Goal: Task Accomplishment & Management: Complete application form

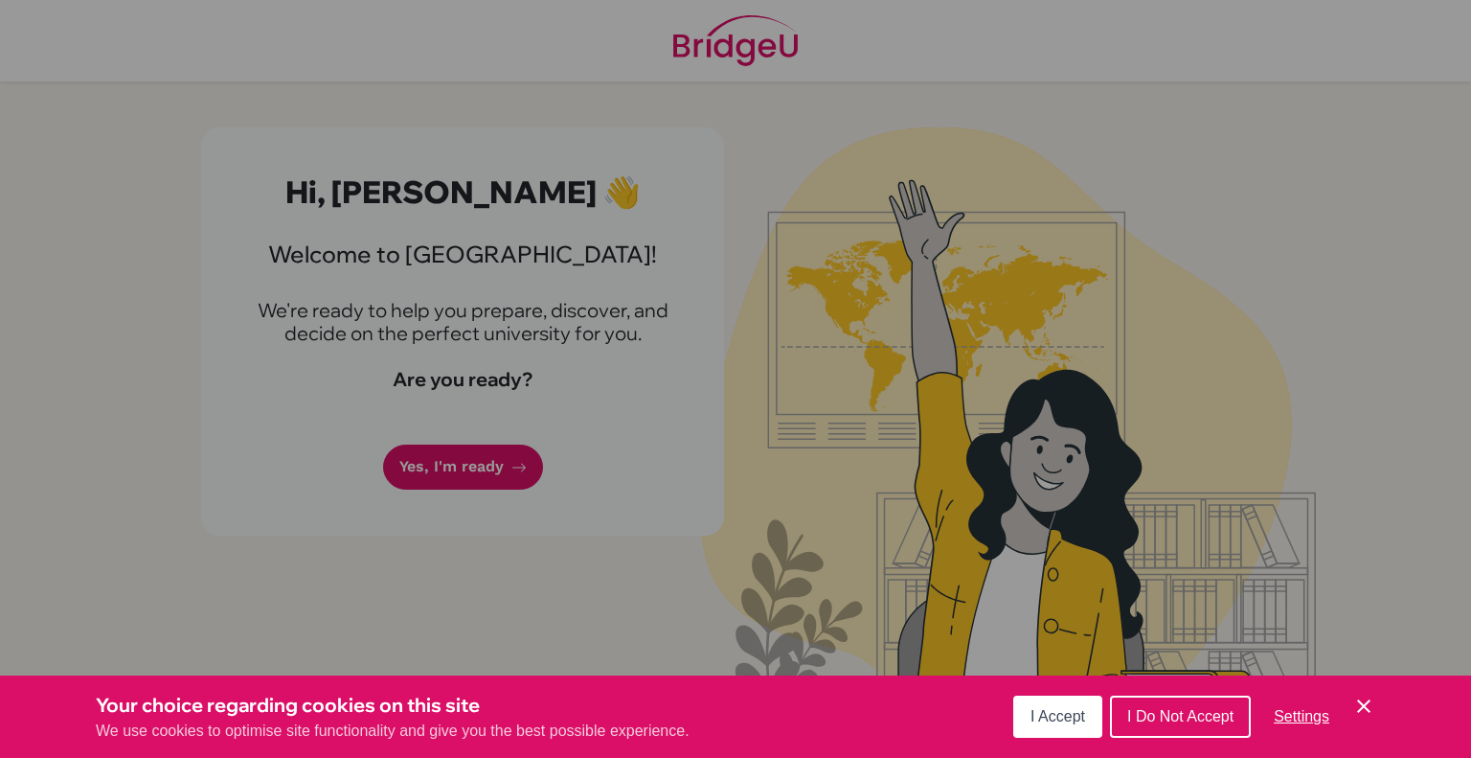
click at [1070, 703] on button "I Accept" at bounding box center [1057, 716] width 89 height 42
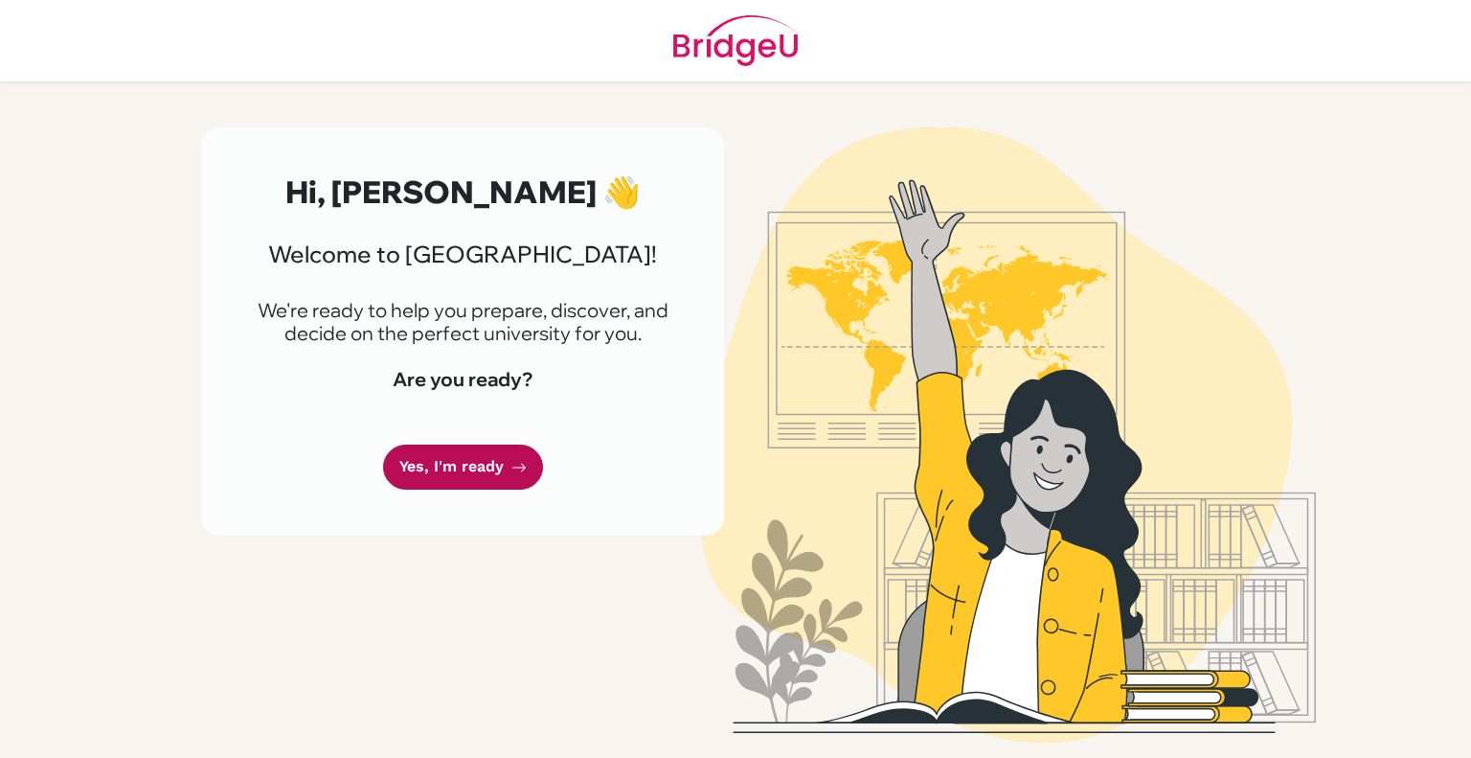
click at [496, 455] on link "Yes, I'm ready" at bounding box center [463, 466] width 160 height 45
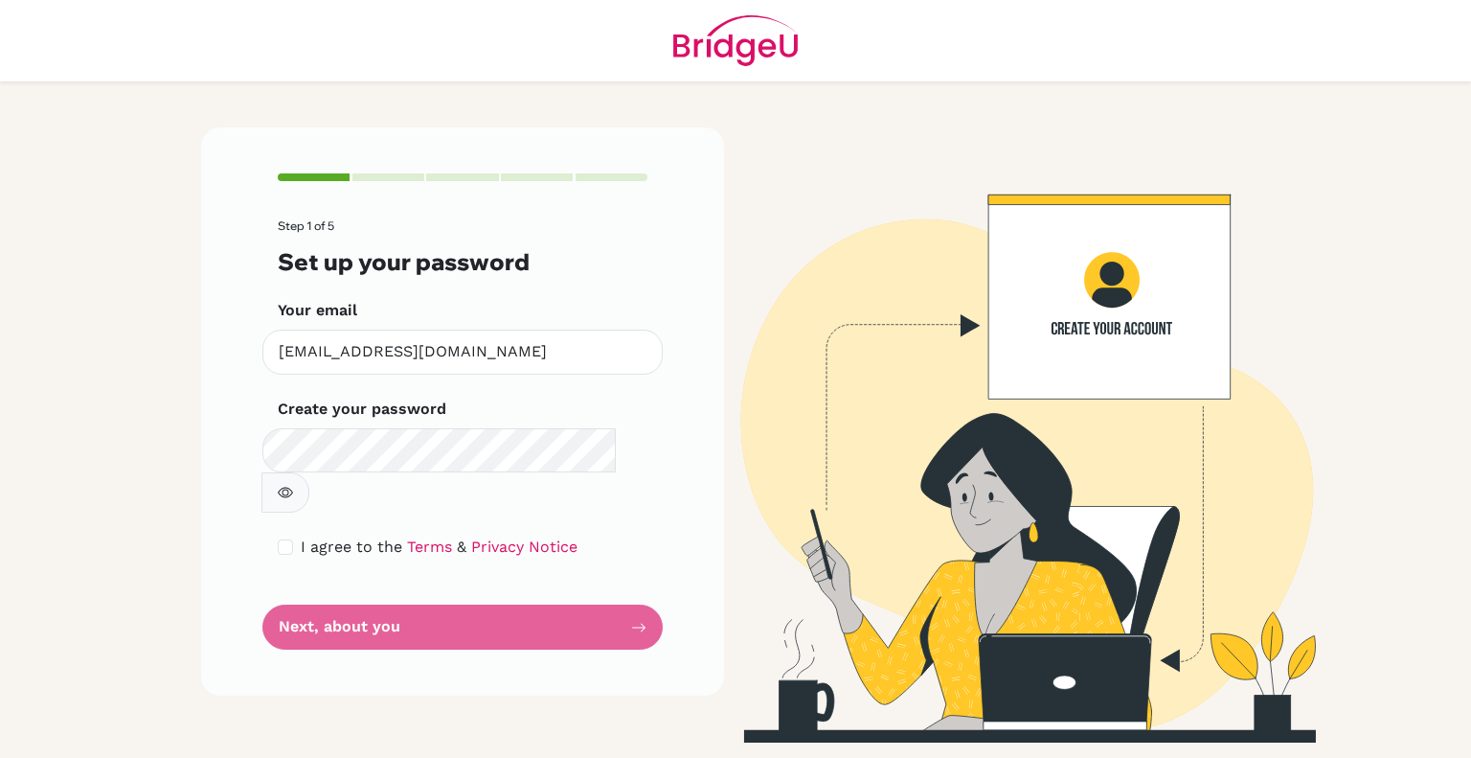
click at [623, 582] on form "Step 1 of 5 Set up your password Your email [EMAIL_ADDRESS][DOMAIN_NAME] Invali…" at bounding box center [463, 434] width 370 height 430
click at [379, 581] on form "Step 1 of 5 Set up your password Your email [EMAIL_ADDRESS][DOMAIN_NAME] Invali…" at bounding box center [463, 434] width 370 height 430
click at [636, 588] on form "Step 1 of 5 Set up your password Your email [EMAIL_ADDRESS][DOMAIN_NAME] Invali…" at bounding box center [463, 434] width 370 height 430
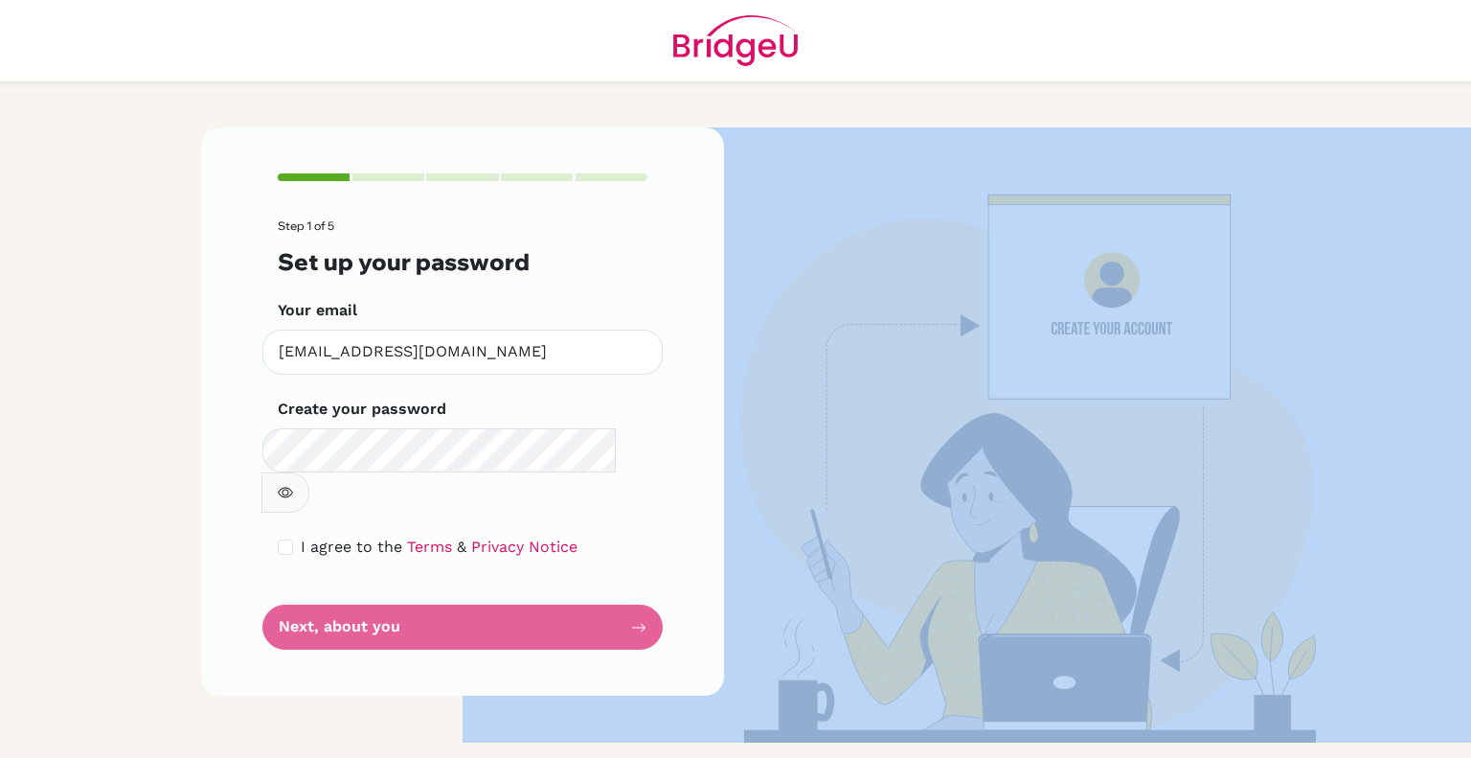
click at [636, 588] on form "Step 1 of 5 Set up your password Your email [EMAIL_ADDRESS][DOMAIN_NAME] Invali…" at bounding box center [463, 434] width 370 height 430
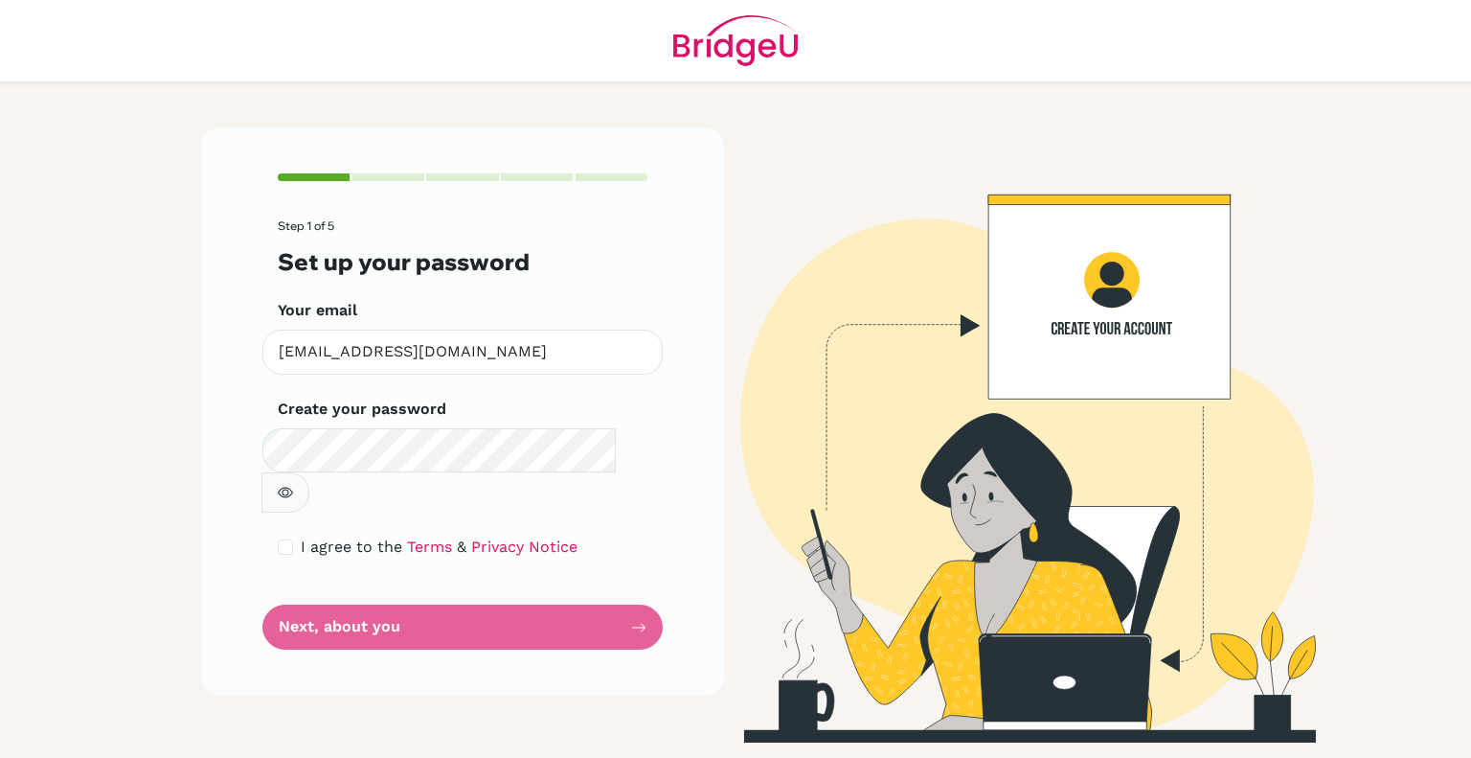
click at [620, 588] on form "Step 1 of 5 Set up your password Your email [EMAIL_ADDRESS][DOMAIN_NAME] Invali…" at bounding box center [463, 434] width 370 height 430
click at [293, 485] on icon "button" at bounding box center [285, 492] width 15 height 15
click at [640, 601] on form "Step 1 of 5 Set up your password Your email [EMAIL_ADDRESS][DOMAIN_NAME] Invali…" at bounding box center [463, 434] width 370 height 430
click at [284, 584] on form "Step 1 of 5 Set up your password Your email [EMAIL_ADDRESS][DOMAIN_NAME] Invali…" at bounding box center [463, 434] width 370 height 430
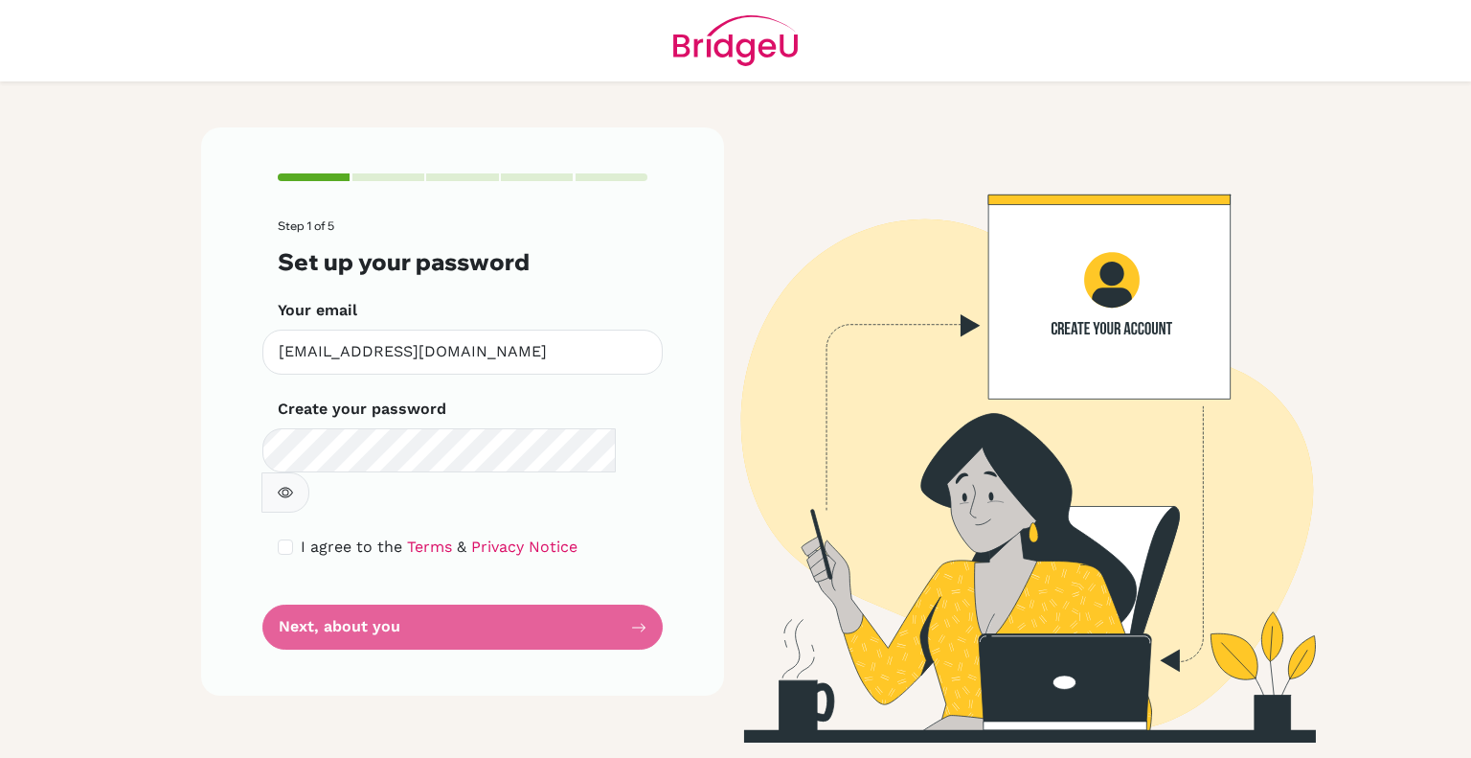
click at [284, 584] on form "Step 1 of 5 Set up your password Your email [EMAIL_ADDRESS][DOMAIN_NAME] Invali…" at bounding box center [463, 434] width 370 height 430
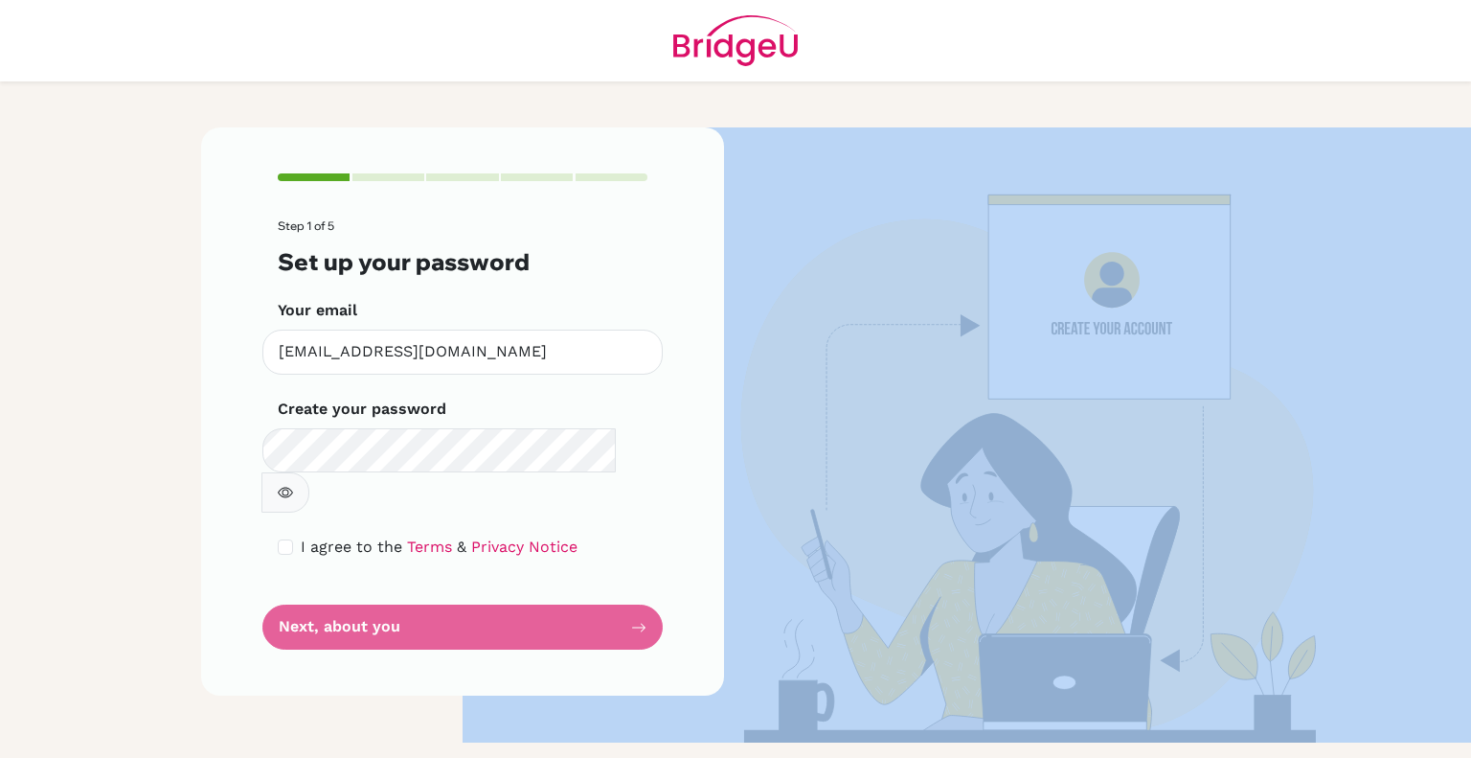
click at [284, 584] on form "Step 1 of 5 Set up your password Your email [EMAIL_ADDRESS][DOMAIN_NAME] Invali…" at bounding box center [463, 434] width 370 height 430
click at [1195, 319] on img at bounding box center [1009, 434] width 1092 height 615
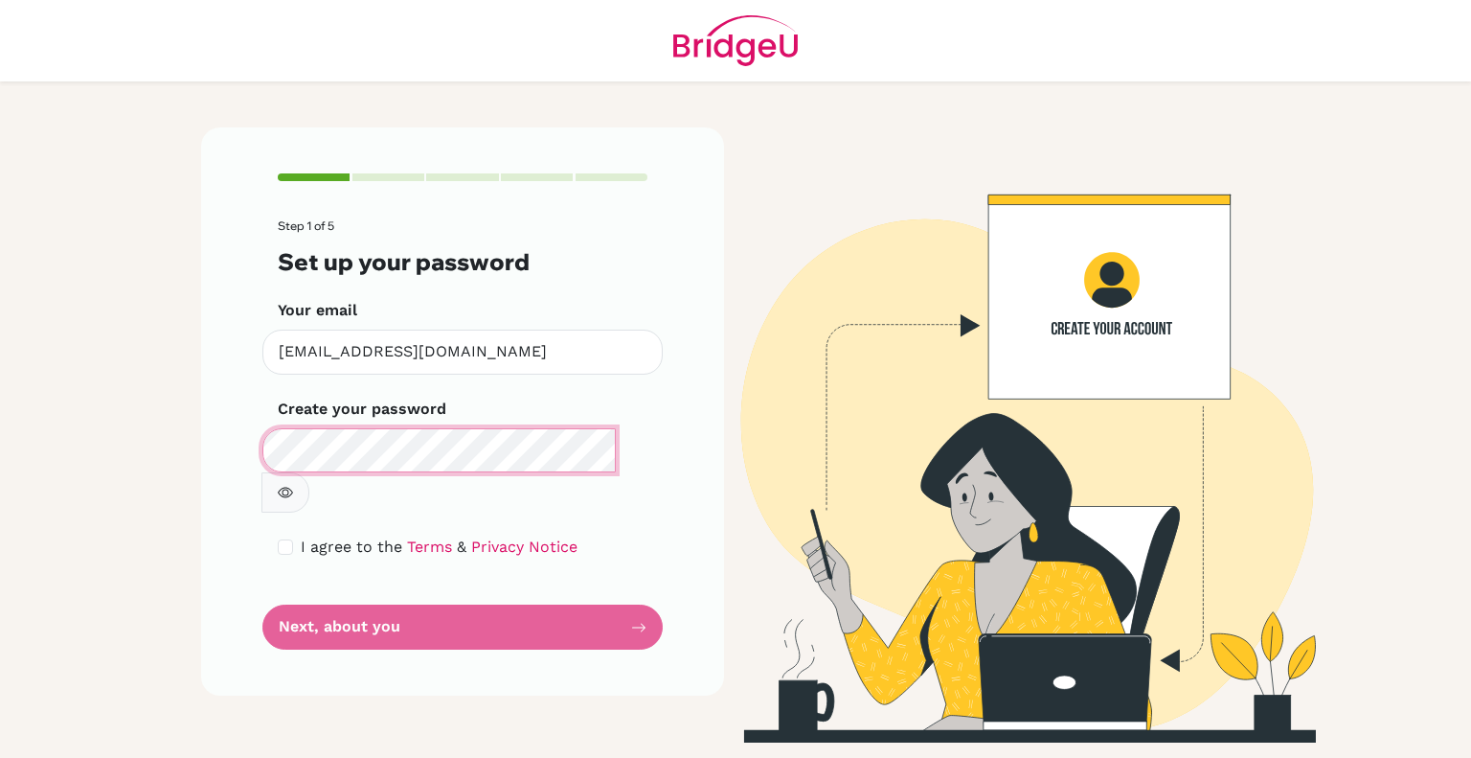
click at [259, 474] on div "Step 1 of 5 Set up your password Your email [EMAIL_ADDRESS][DOMAIN_NAME] Invali…" at bounding box center [462, 411] width 523 height 568
click at [291, 539] on input "checkbox" at bounding box center [285, 546] width 15 height 15
checkbox input "true"
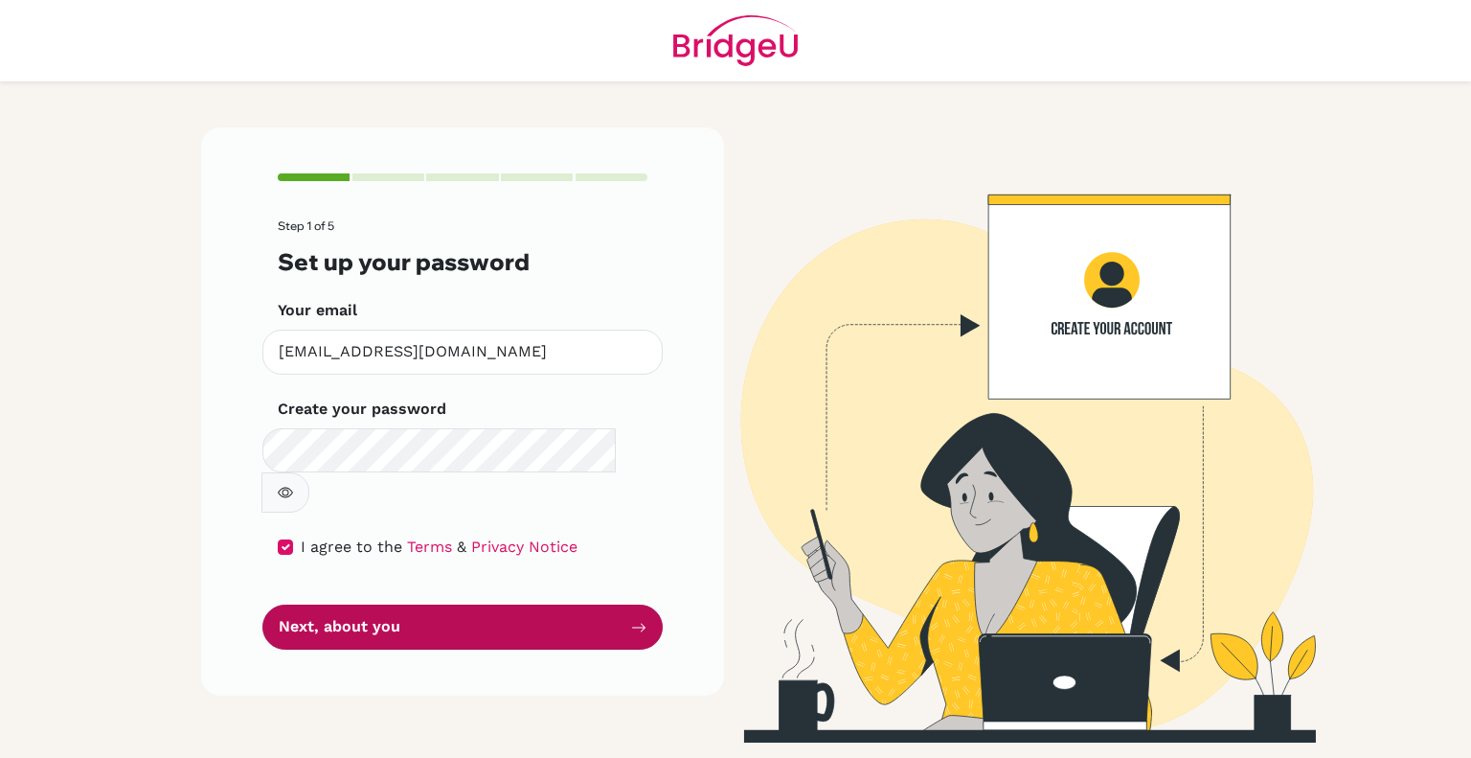
click at [323, 604] on button "Next, about you" at bounding box center [462, 626] width 400 height 45
